Goal: Task Accomplishment & Management: Use online tool/utility

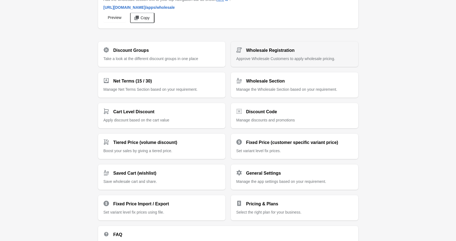
scroll to position [47, 0]
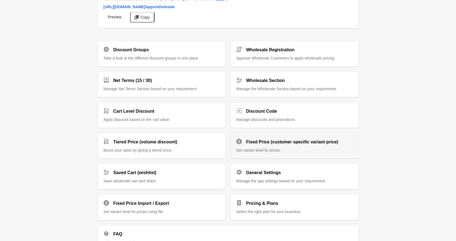
click at [345, 143] on div "Fixed Price (customer specific variant price)" at bounding box center [292, 139] width 121 height 11
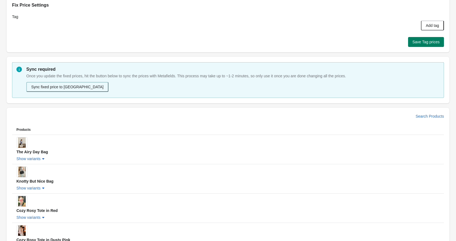
scroll to position [24, 0]
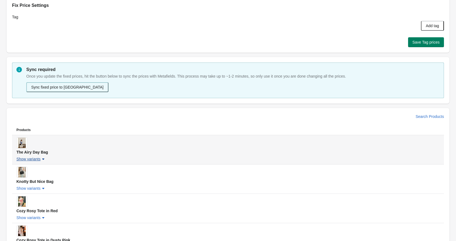
click at [31, 159] on span "Show variants" at bounding box center [28, 159] width 24 height 4
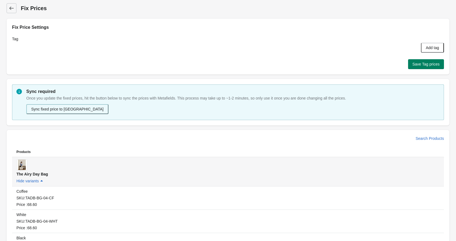
scroll to position [0, 0]
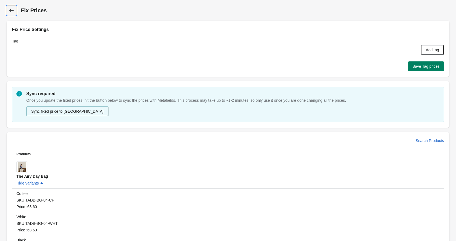
click at [13, 9] on icon at bounding box center [11, 10] width 5 height 5
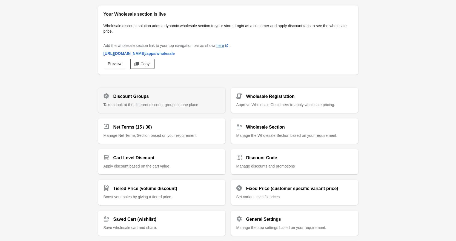
click at [162, 103] on span "Take a look at the different discount groups in one place" at bounding box center [151, 104] width 95 height 4
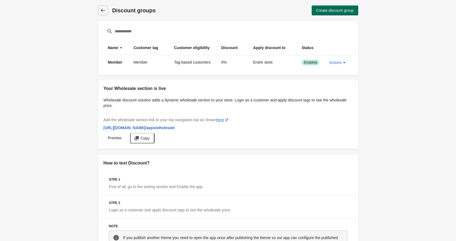
click at [339, 11] on span "Create discount group" at bounding box center [335, 10] width 38 height 4
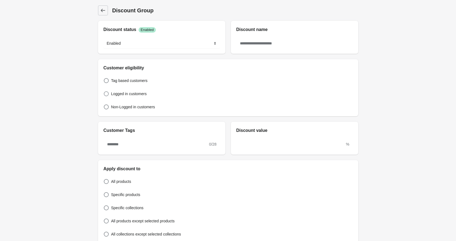
click at [122, 96] on span "Logged in customers" at bounding box center [129, 93] width 36 height 5
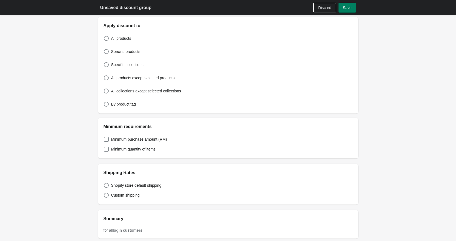
scroll to position [163, 0]
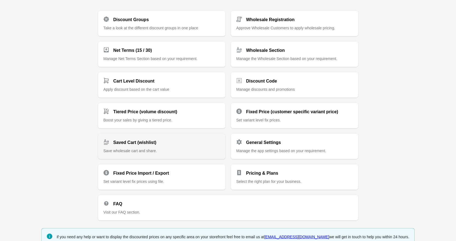
scroll to position [87, 0]
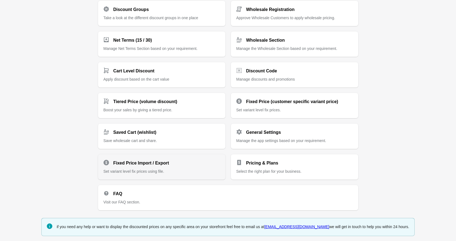
click at [197, 169] on p "Set variant level fix prices using file." at bounding box center [162, 171] width 116 height 5
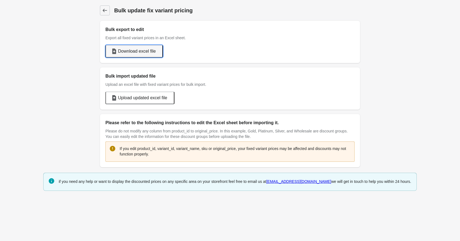
click at [152, 54] on button "Download excel file" at bounding box center [134, 51] width 58 height 13
